Goal: Task Accomplishment & Management: Complete application form

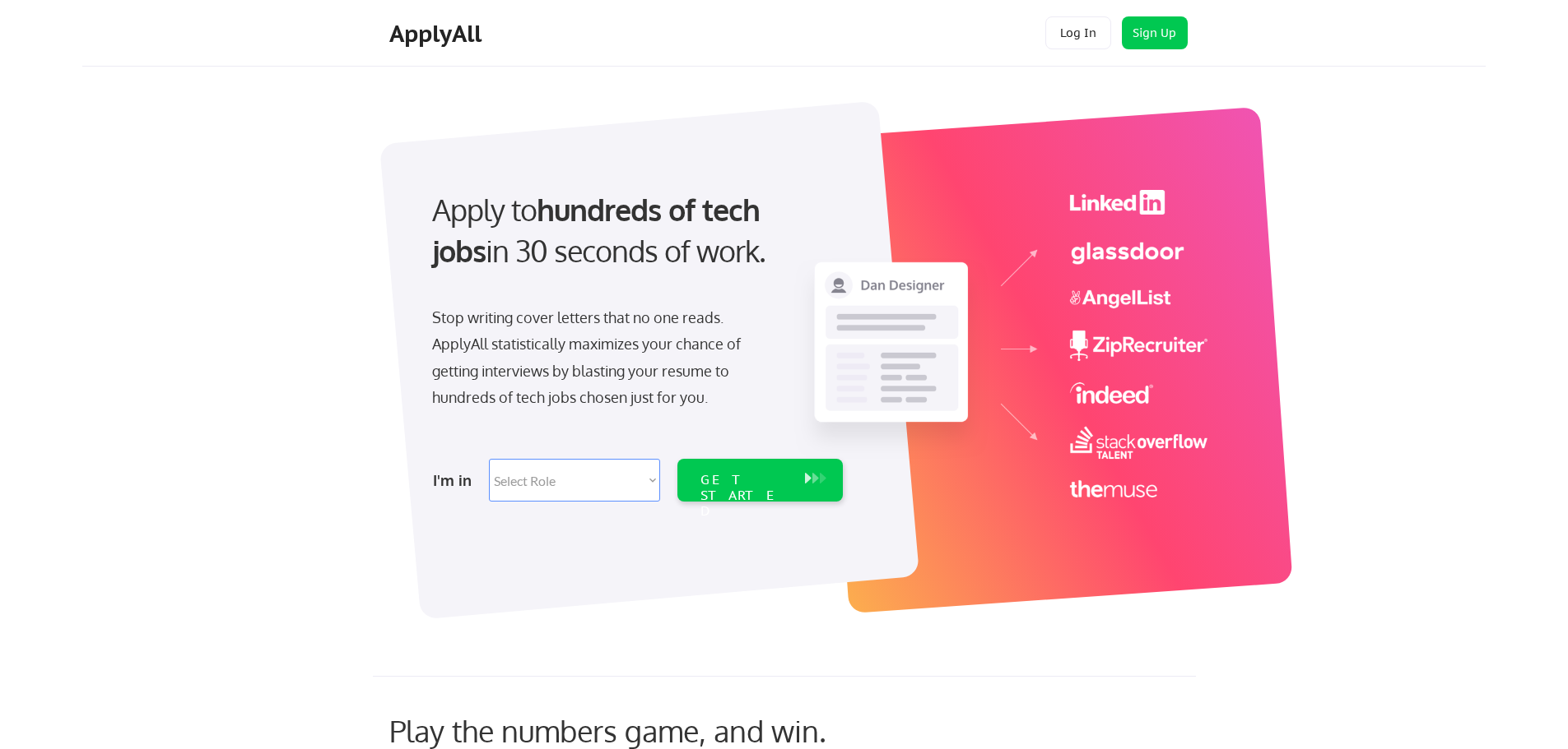
click at [531, 485] on select "Select Role Software Engineering Product Management Customer Success Sales UI/U…" at bounding box center [575, 480] width 172 height 42
select select ""data_science___analytics""
click at [489, 459] on select "Select Role Software Engineering Product Management Customer Success Sales UI/U…" at bounding box center [575, 480] width 172 height 42
select select ""data_science___analytics""
click at [779, 474] on div "GET STARTED" at bounding box center [744, 496] width 88 height 47
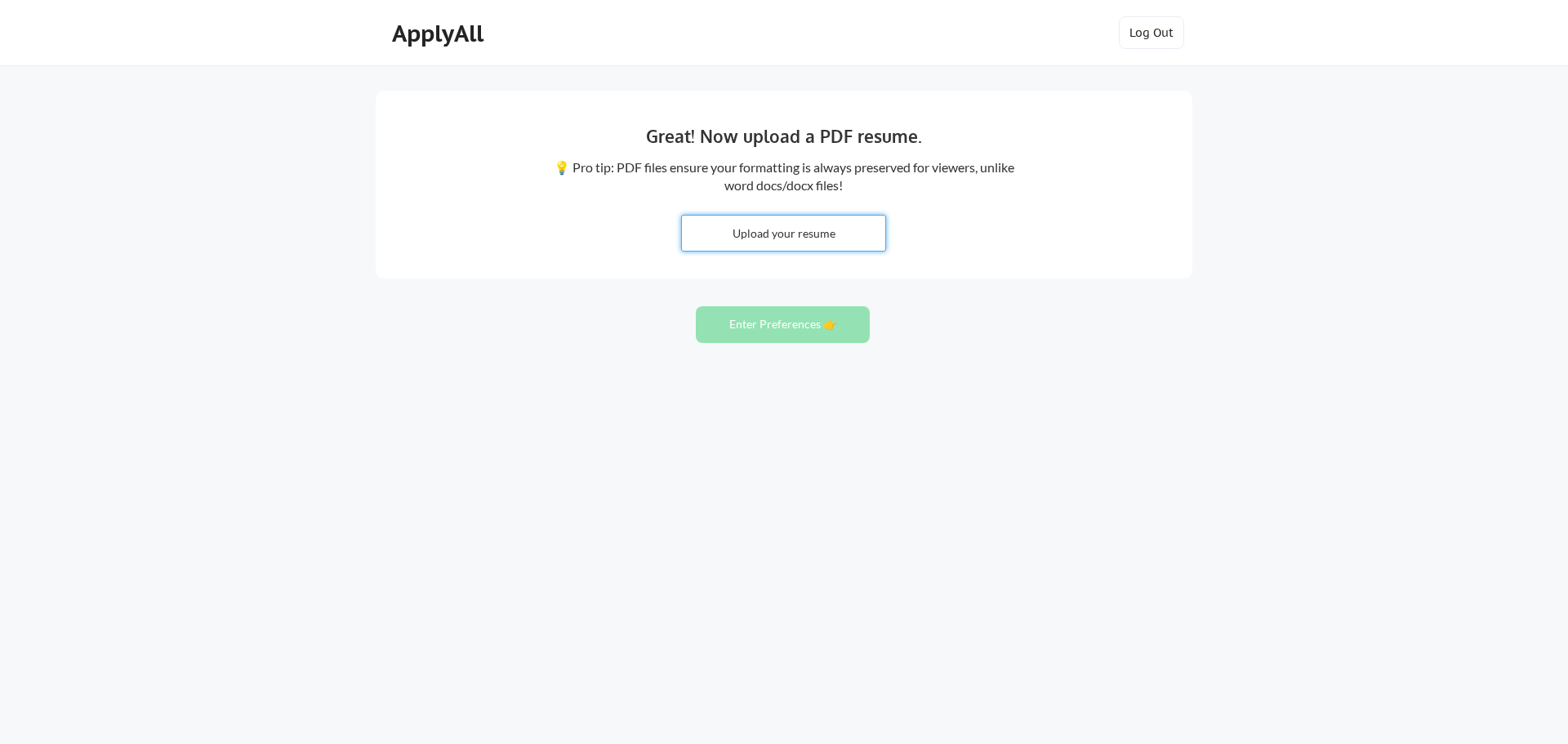
click at [794, 234] on input "file" at bounding box center [784, 233] width 204 height 35
type input "C:\fakepath\RESUME- latest 2025 ....pdf"
click at [775, 329] on button "Enter Preferences 👉" at bounding box center [783, 325] width 174 height 37
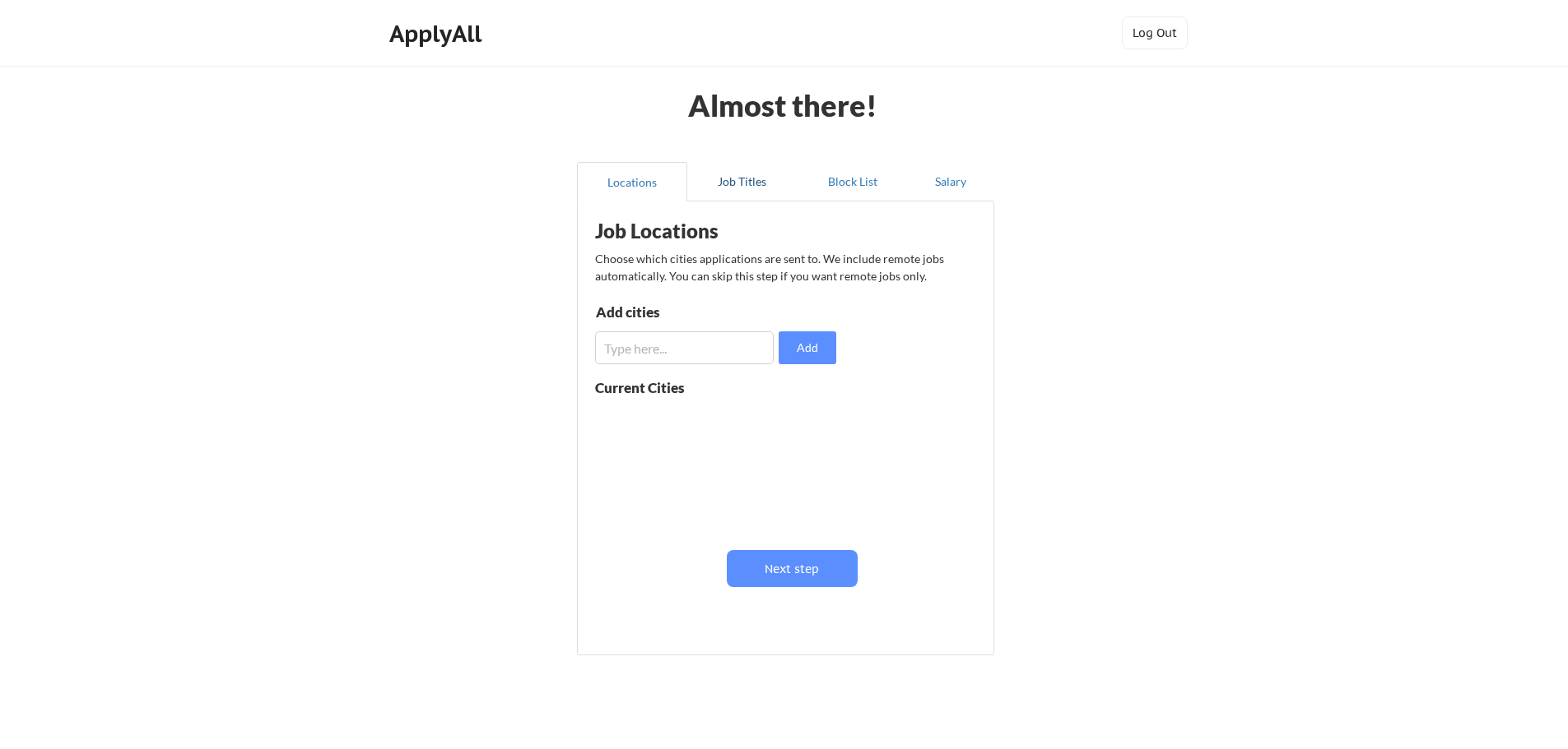
click at [737, 186] on button "Job Titles" at bounding box center [743, 181] width 110 height 39
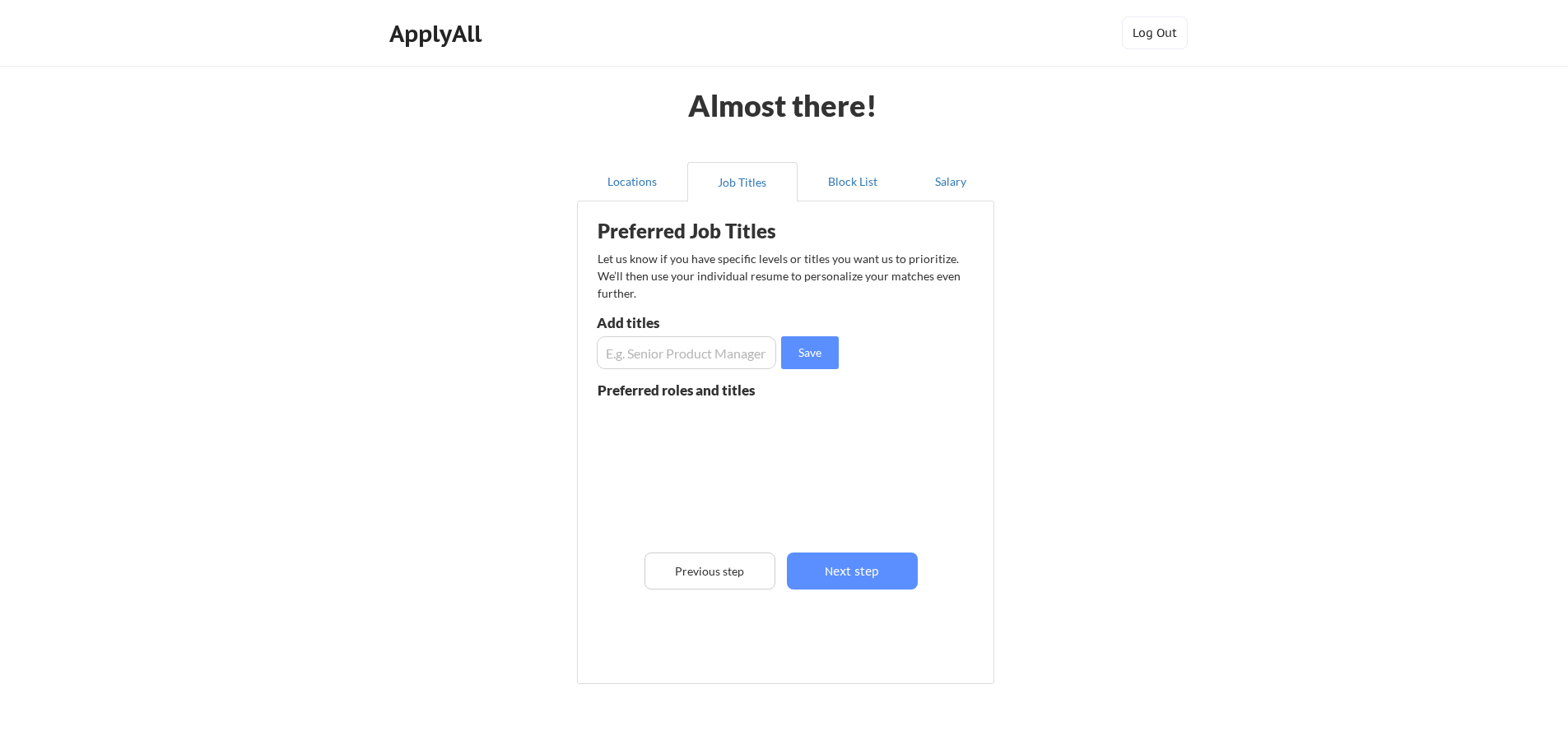
click at [673, 355] on input "input" at bounding box center [686, 352] width 179 height 33
type input "admin assistant"
click at [793, 360] on button "Save" at bounding box center [810, 352] width 57 height 33
click at [835, 562] on button "Next step" at bounding box center [852, 572] width 131 height 37
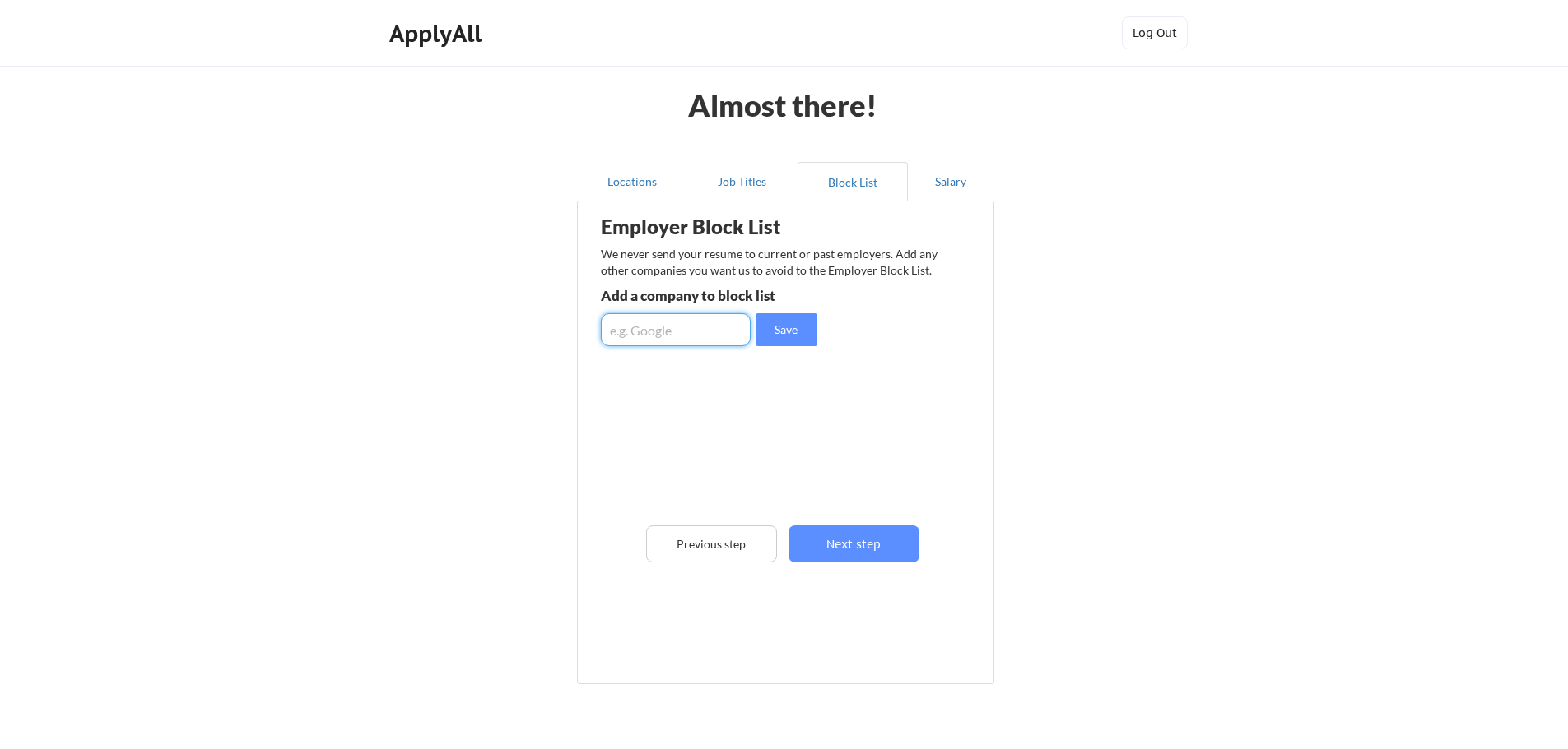
click at [702, 328] on input "input" at bounding box center [676, 329] width 150 height 33
type input "J"
click at [833, 545] on button "Next step" at bounding box center [853, 544] width 131 height 37
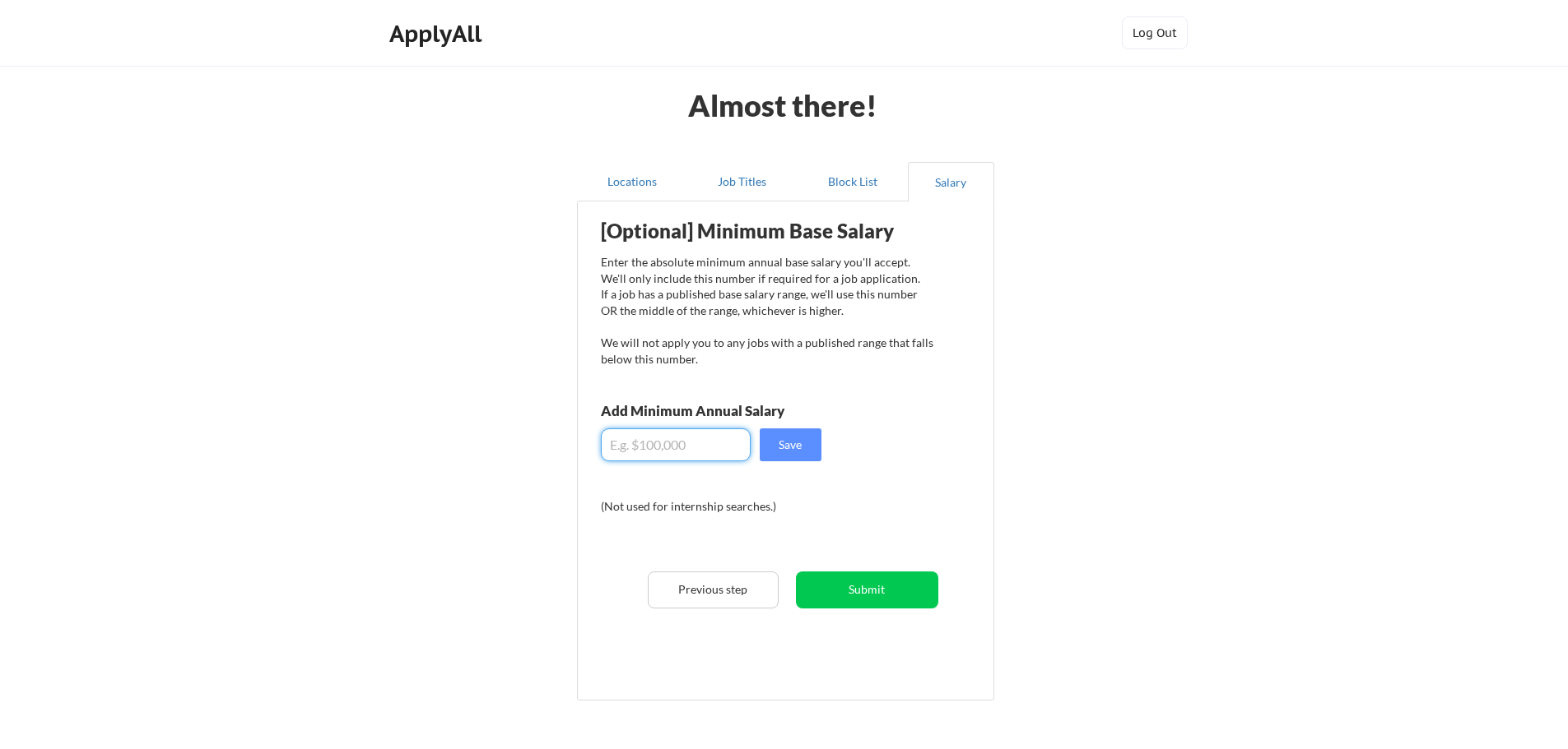
click at [677, 447] on input "input" at bounding box center [676, 444] width 150 height 33
type input "$19,000"
click at [798, 446] on button "Save" at bounding box center [790, 444] width 62 height 33
click at [878, 595] on button "Submit" at bounding box center [867, 590] width 142 height 37
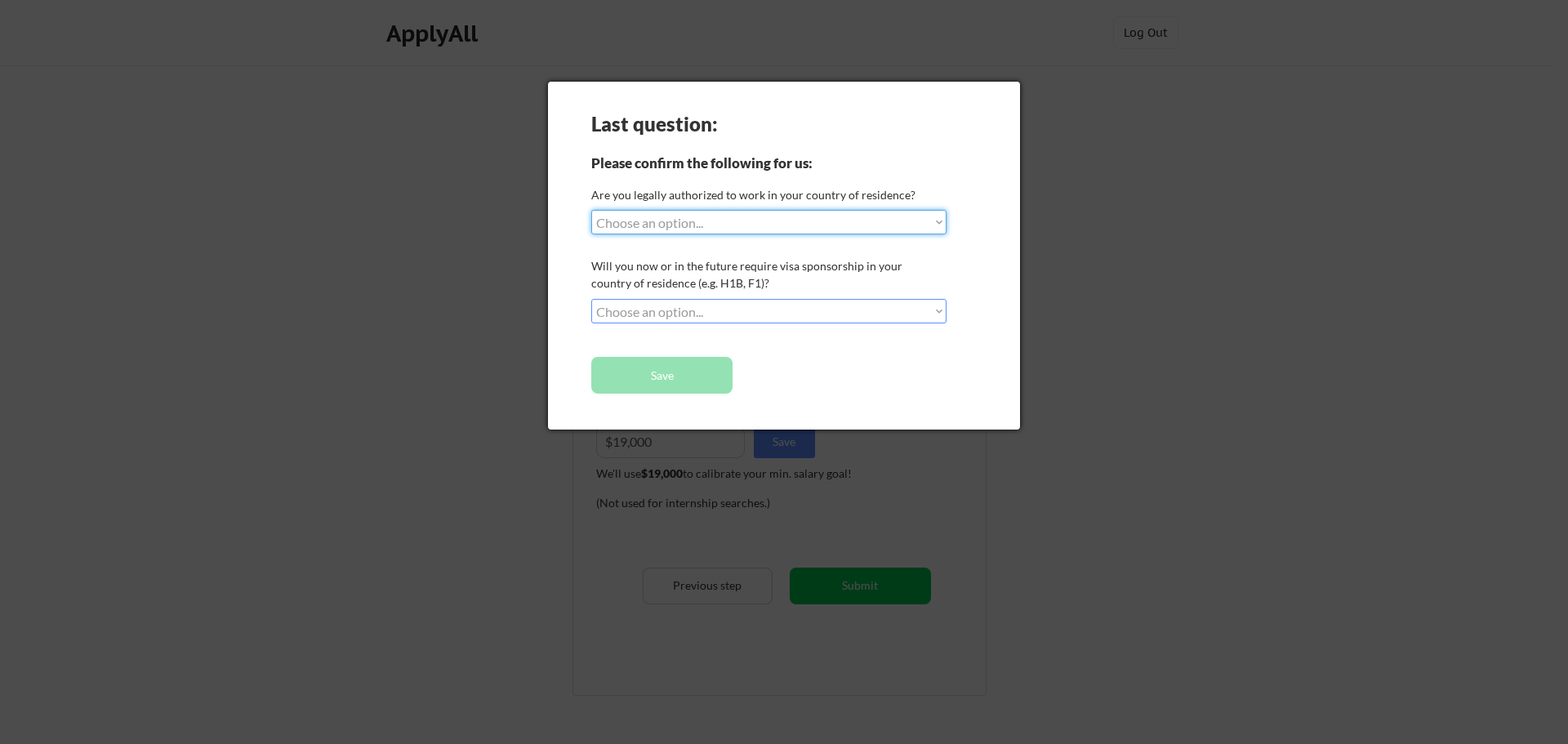
click at [679, 224] on select "Choose an option... Yes, I am a US Citizen Yes, I am a Canadian Citizen Yes, I …" at bounding box center [768, 221] width 355 height 24
select select ""yes__i_am_an_other_permanent_resident""
click at [591, 209] on select "Choose an option... Yes, I am a US Citizen Yes, I am a Canadian Citizen Yes, I …" at bounding box center [768, 221] width 355 height 24
click at [730, 316] on select "Choose an option... No, I will not need sponsorship Yes, I will need sponsorship" at bounding box center [768, 310] width 355 height 24
select select ""yes__i_will_need_sponsorship""
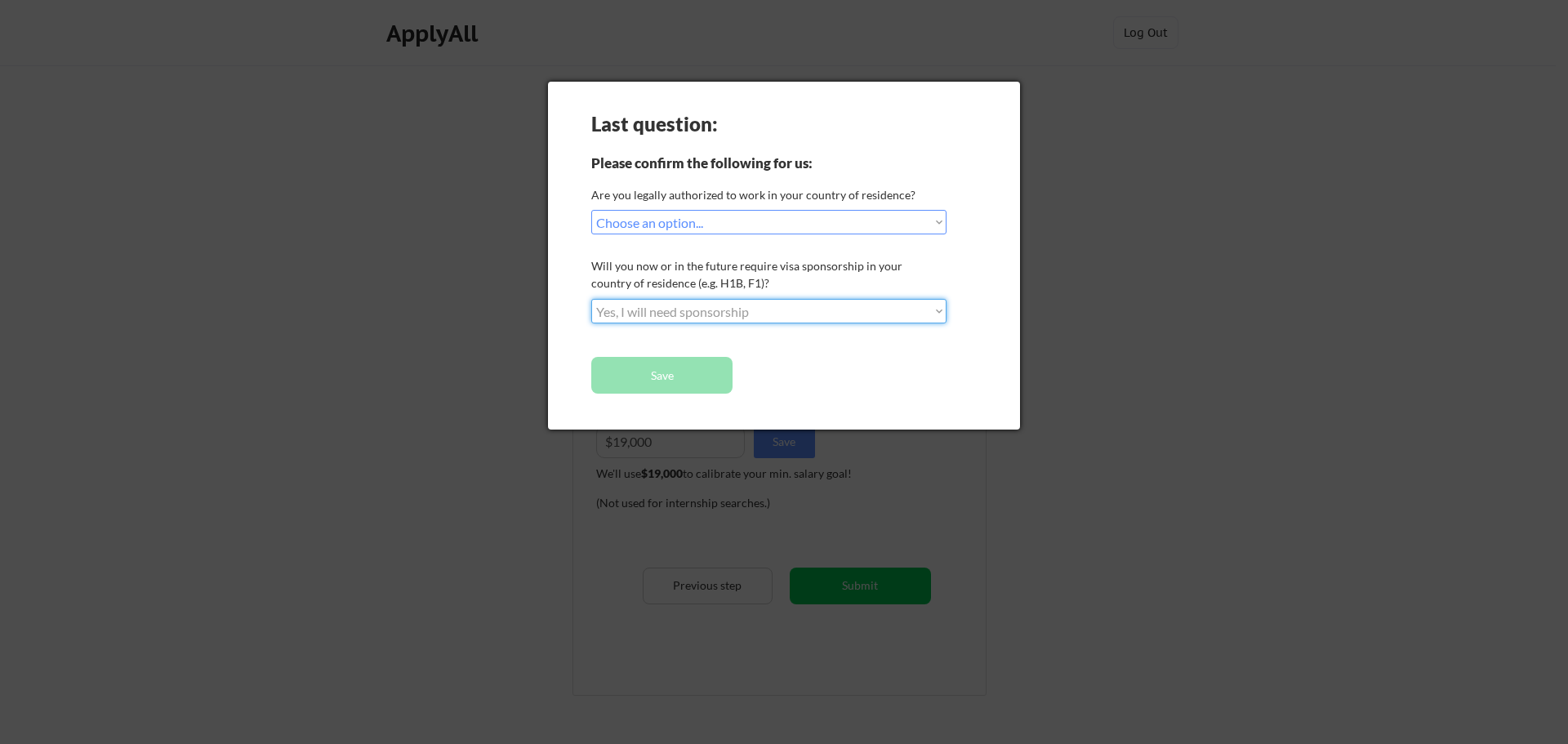
click at [591, 299] on select "Choose an option... No, I will not need sponsorship Yes, I will need sponsorship" at bounding box center [768, 310] width 355 height 24
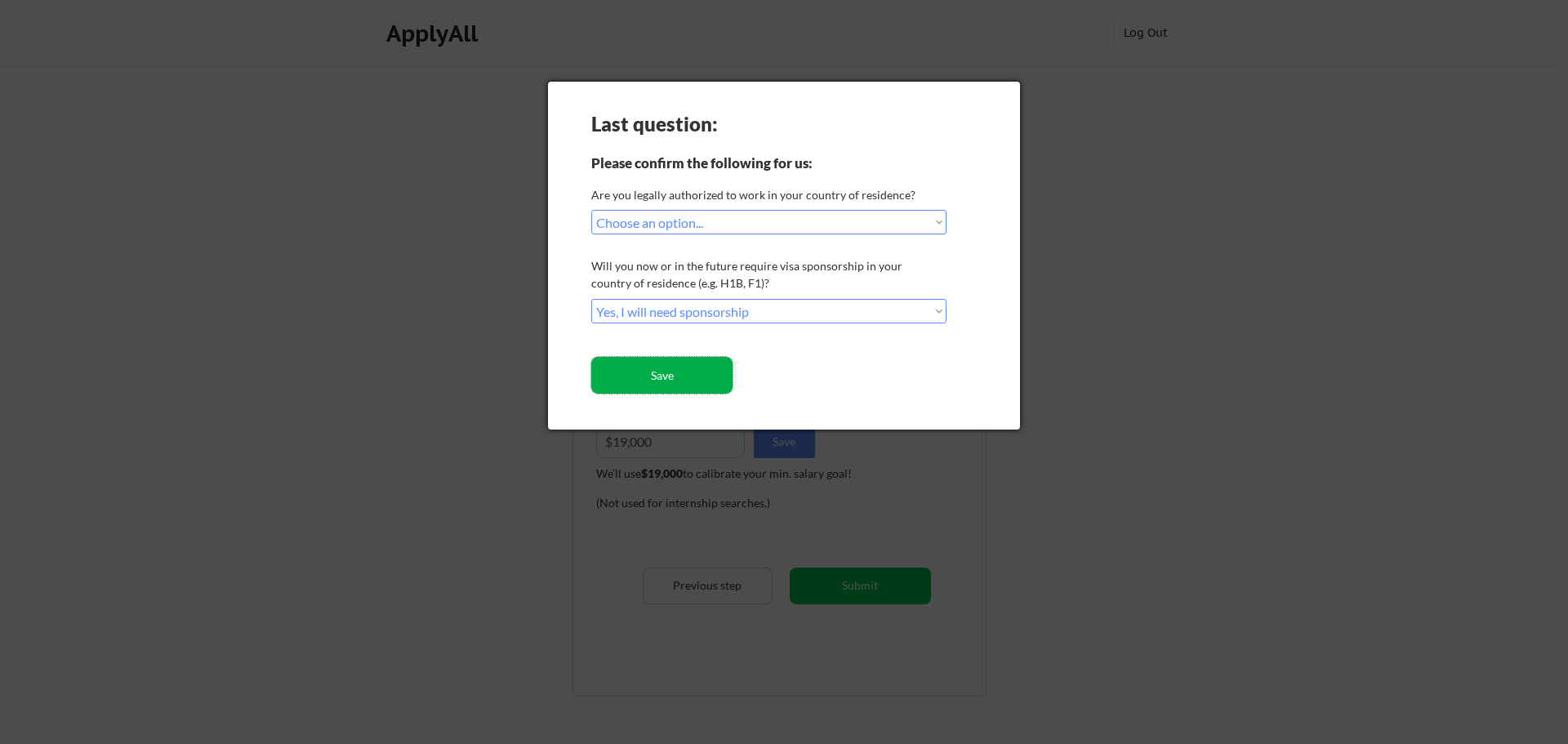
click at [706, 375] on button "Save" at bounding box center [662, 376] width 141 height 37
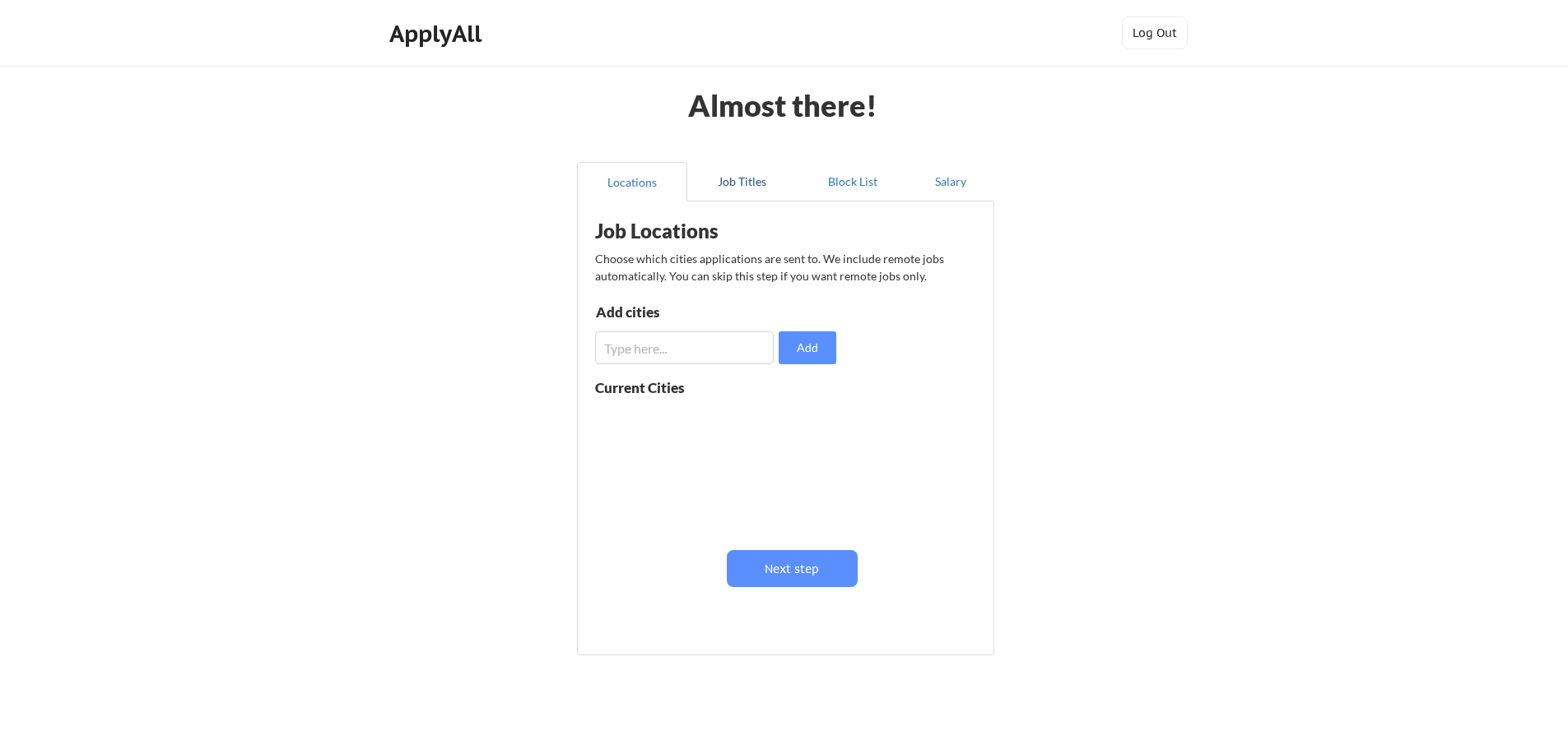
click at [737, 194] on button "Job Titles" at bounding box center [743, 181] width 110 height 39
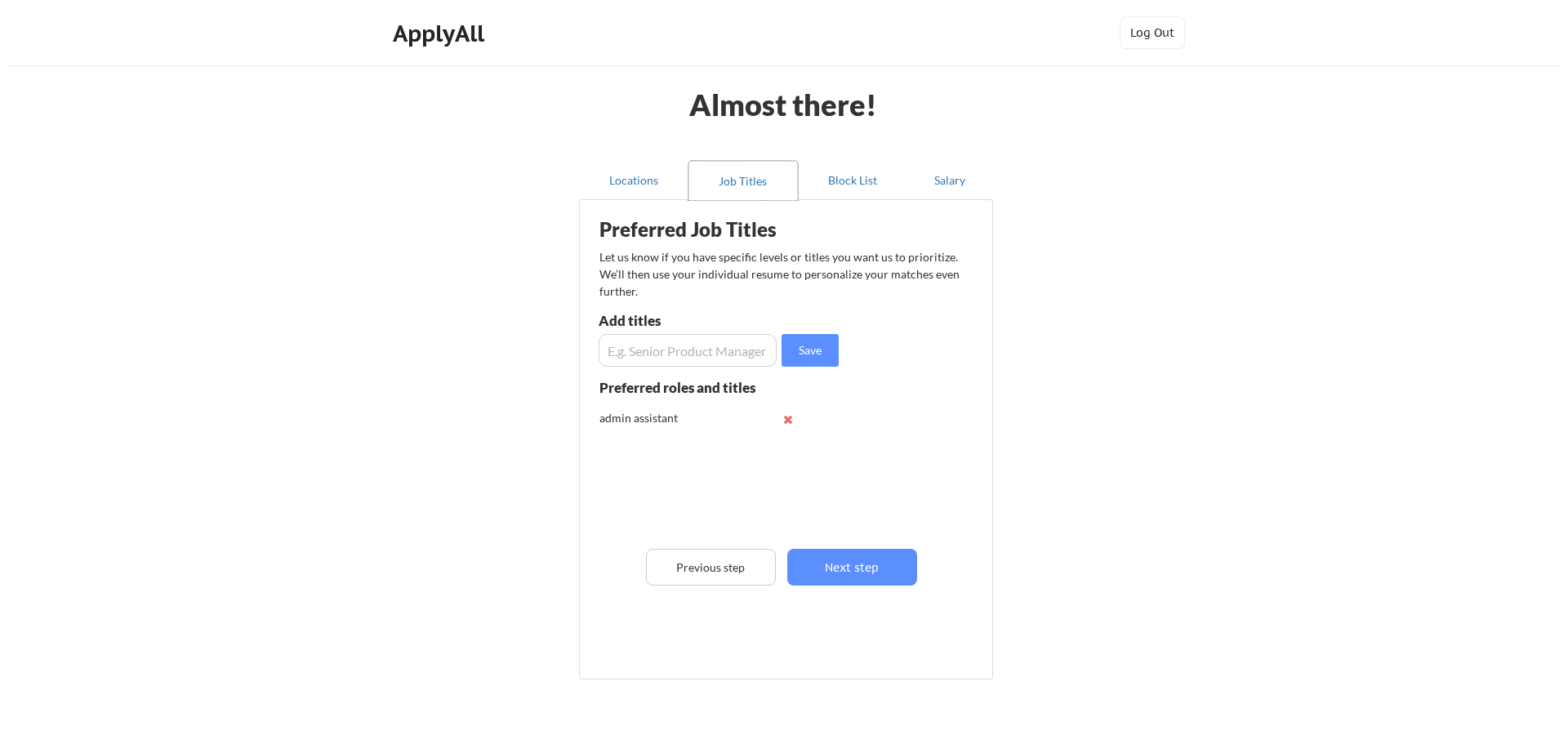
scroll to position [81, 0]
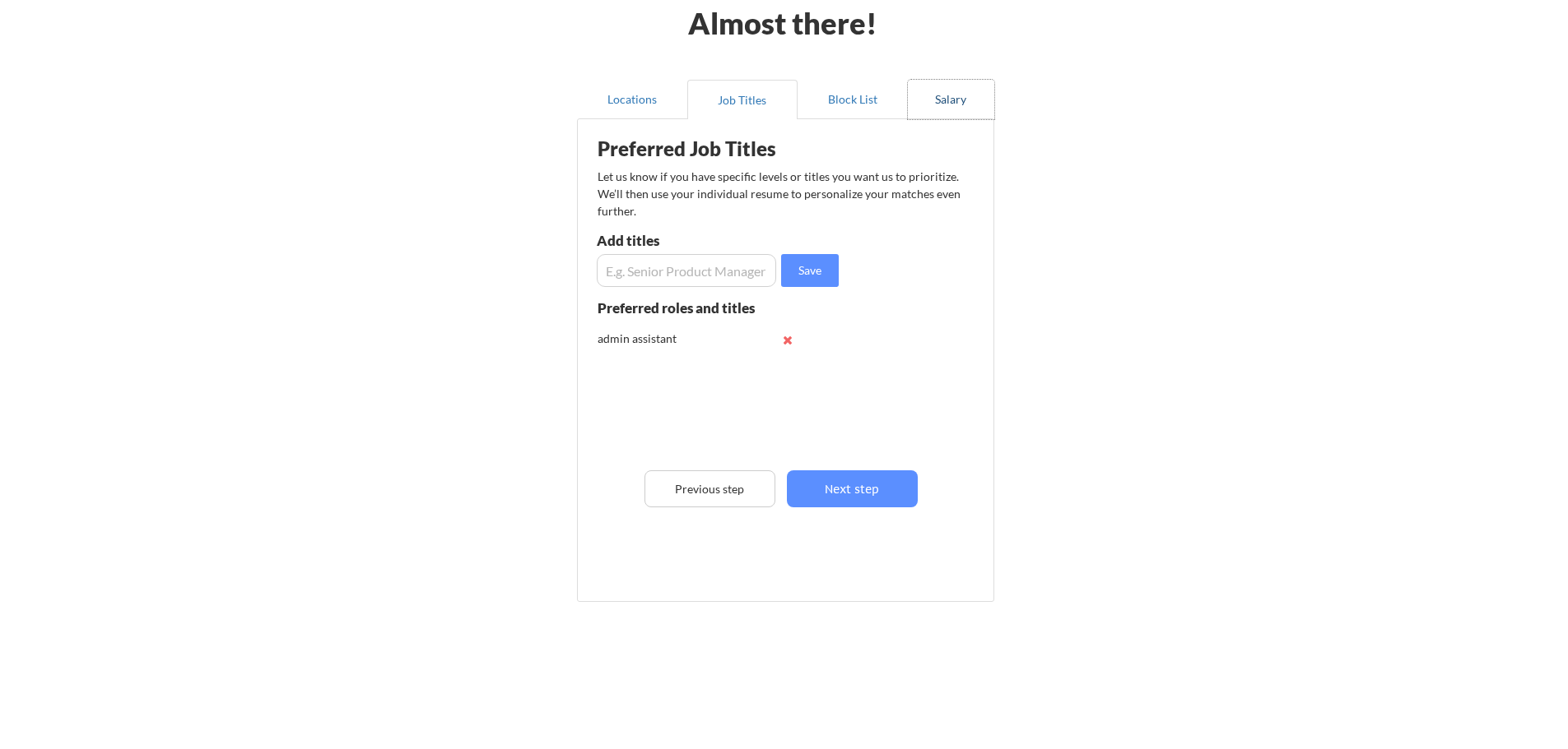
click at [954, 96] on button "Salary" at bounding box center [951, 100] width 87 height 39
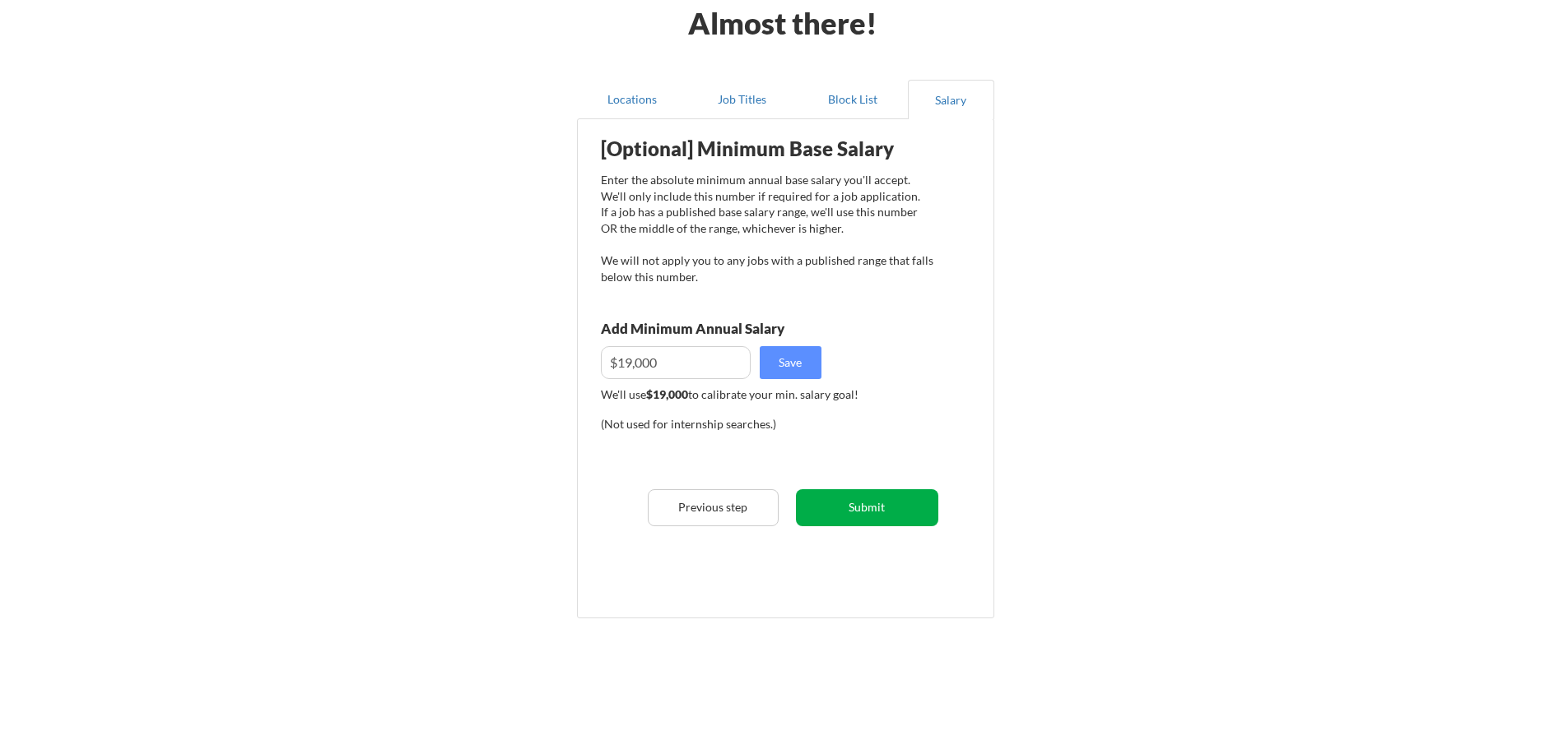
click at [862, 517] on button "Submit" at bounding box center [867, 509] width 142 height 37
select select ""yes__i_am_an_other_permanent_resident""
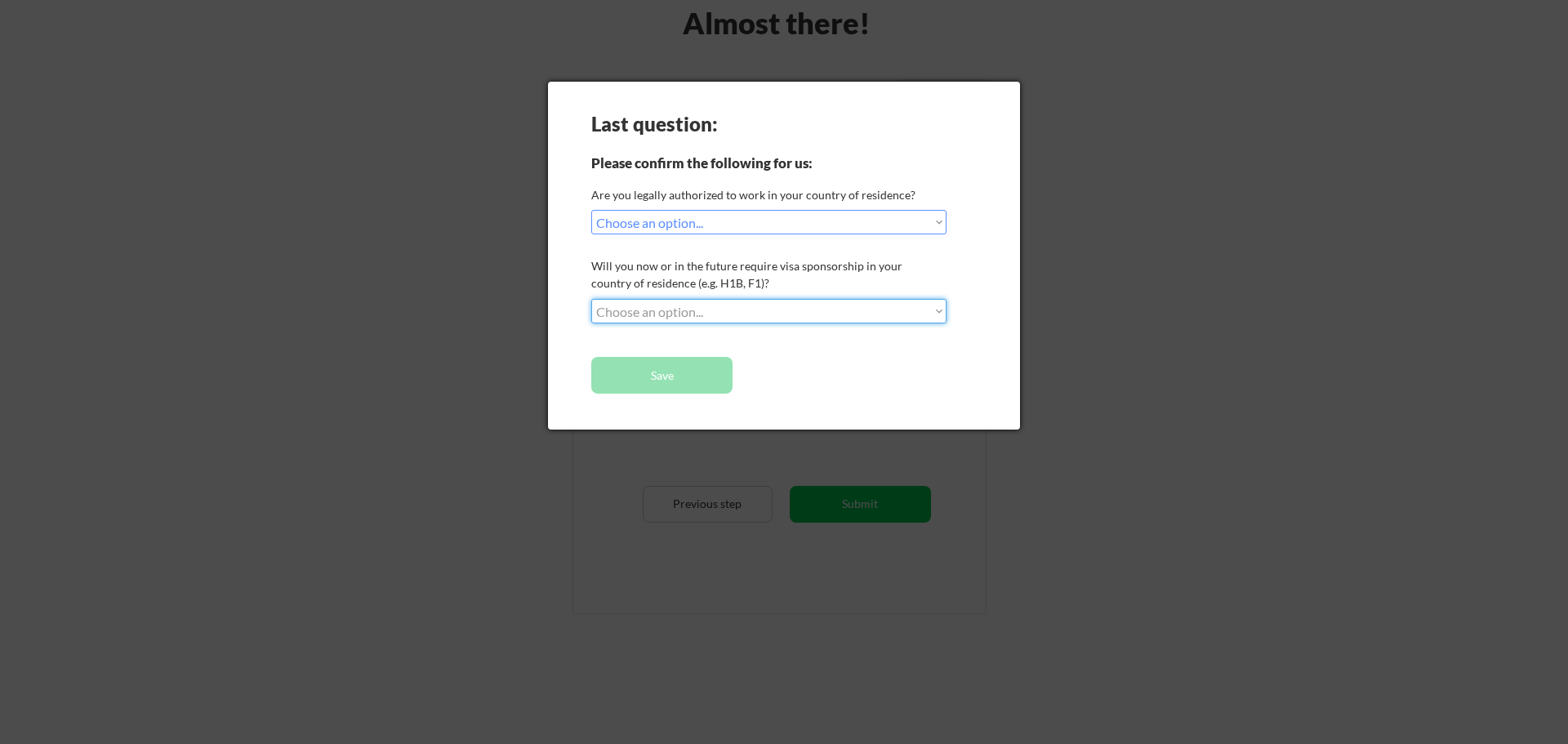
click at [663, 314] on select "Choose an option... No, I will not need sponsorship Yes, I will need sponsorship" at bounding box center [768, 310] width 355 height 24
select select ""yes__i_will_need_sponsorship""
click at [591, 299] on select "Choose an option... No, I will not need sponsorship Yes, I will need sponsorship" at bounding box center [768, 310] width 355 height 24
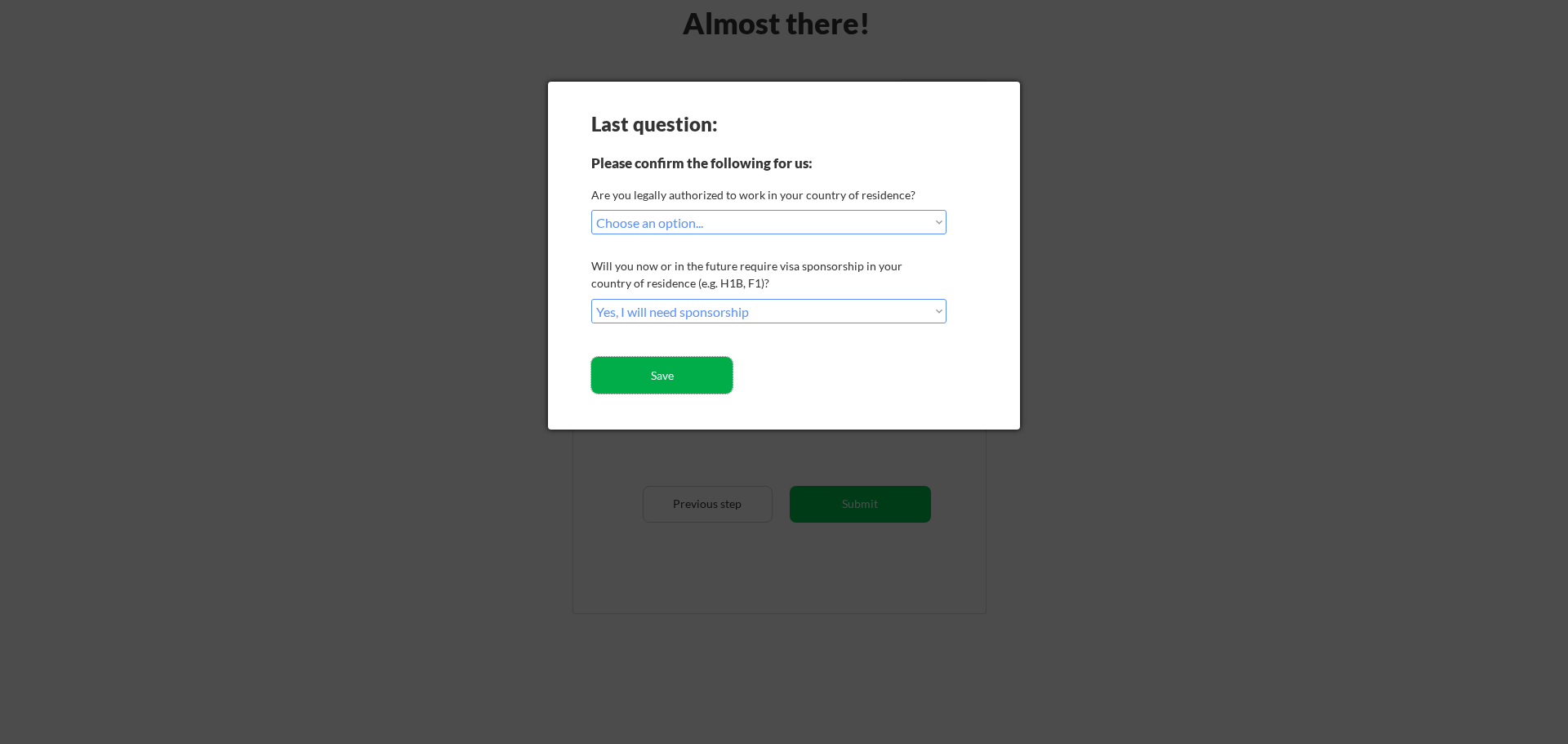
click at [652, 380] on button "Save" at bounding box center [662, 376] width 141 height 37
